Goal: Information Seeking & Learning: Learn about a topic

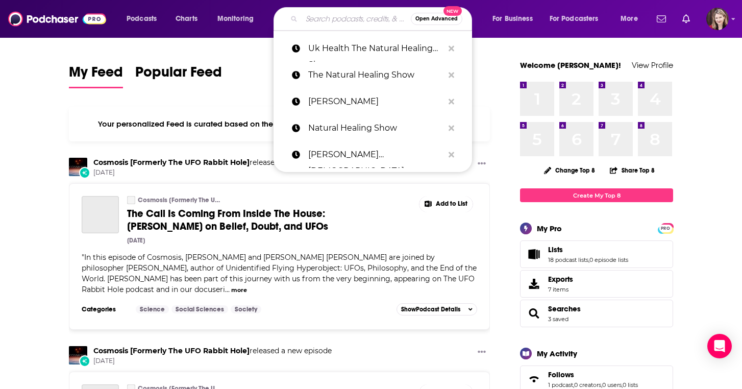
click at [316, 20] on input "Search podcasts, credits, & more..." at bounding box center [356, 19] width 109 height 16
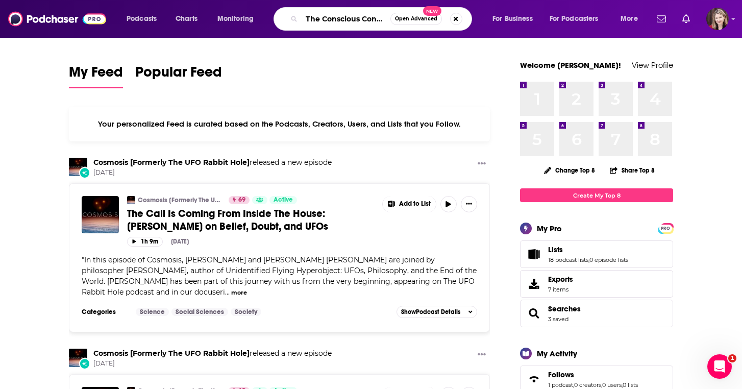
type input "The Conscious Consultant"
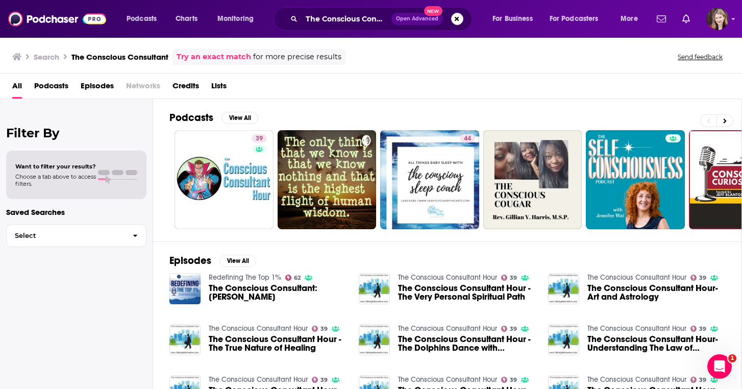
click at [271, 283] on div "Redefining The Top 1% 62 The Conscious Consultant: [PERSON_NAME]" at bounding box center [278, 289] width 138 height 32
click at [256, 290] on span "The Conscious Consultant: [PERSON_NAME]" at bounding box center [278, 292] width 138 height 17
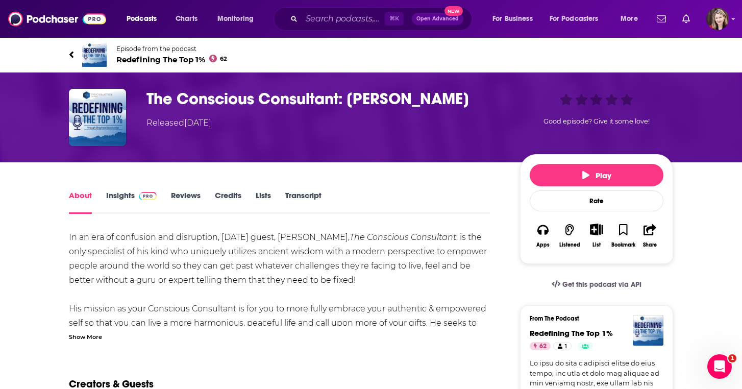
click at [123, 195] on link "Insights" at bounding box center [131, 201] width 51 height 23
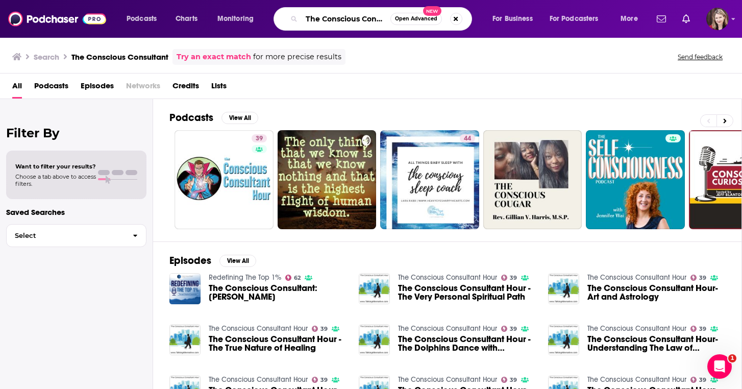
click at [387, 20] on input "The Conscious Consultant" at bounding box center [346, 19] width 89 height 16
type input "t"
type input "[PERSON_NAME]"
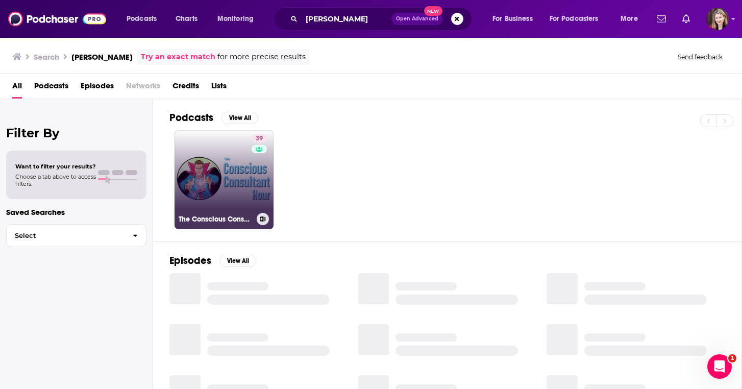
click at [234, 156] on link "39 The Conscious Consultant Hour" at bounding box center [224, 179] width 99 height 99
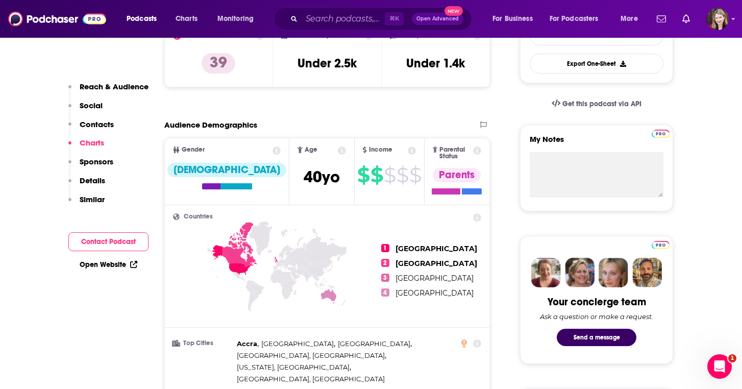
scroll to position [255, 0]
